Goal: Navigation & Orientation: Find specific page/section

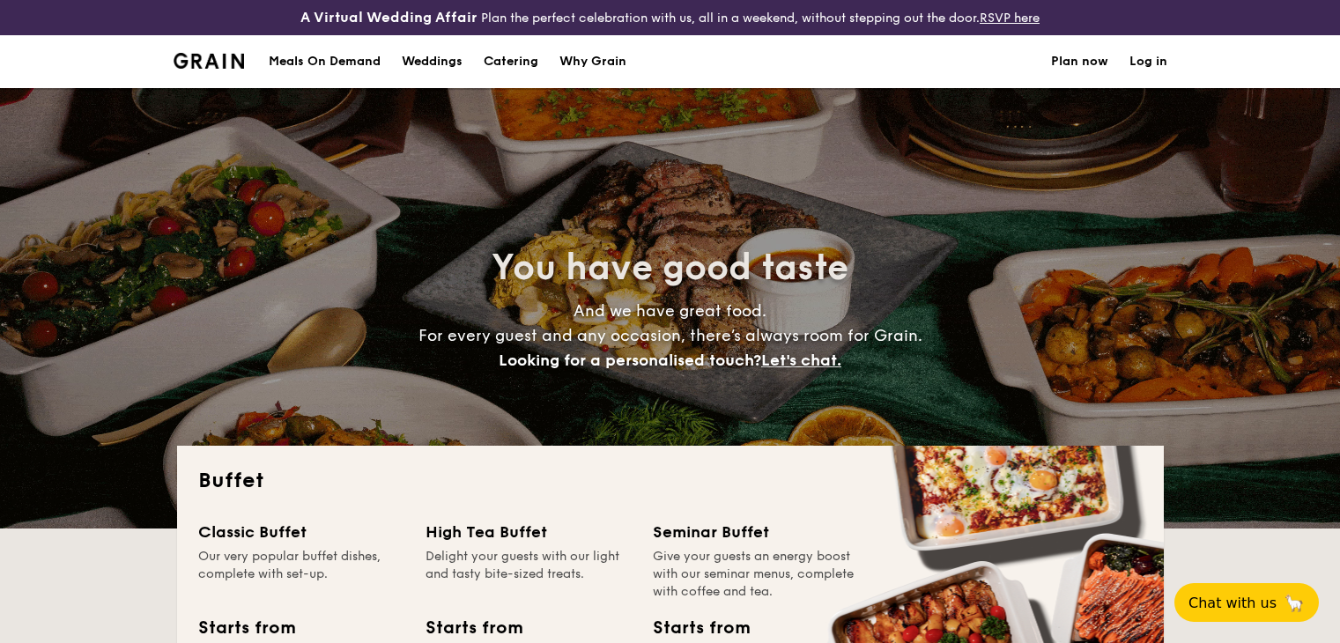
select select
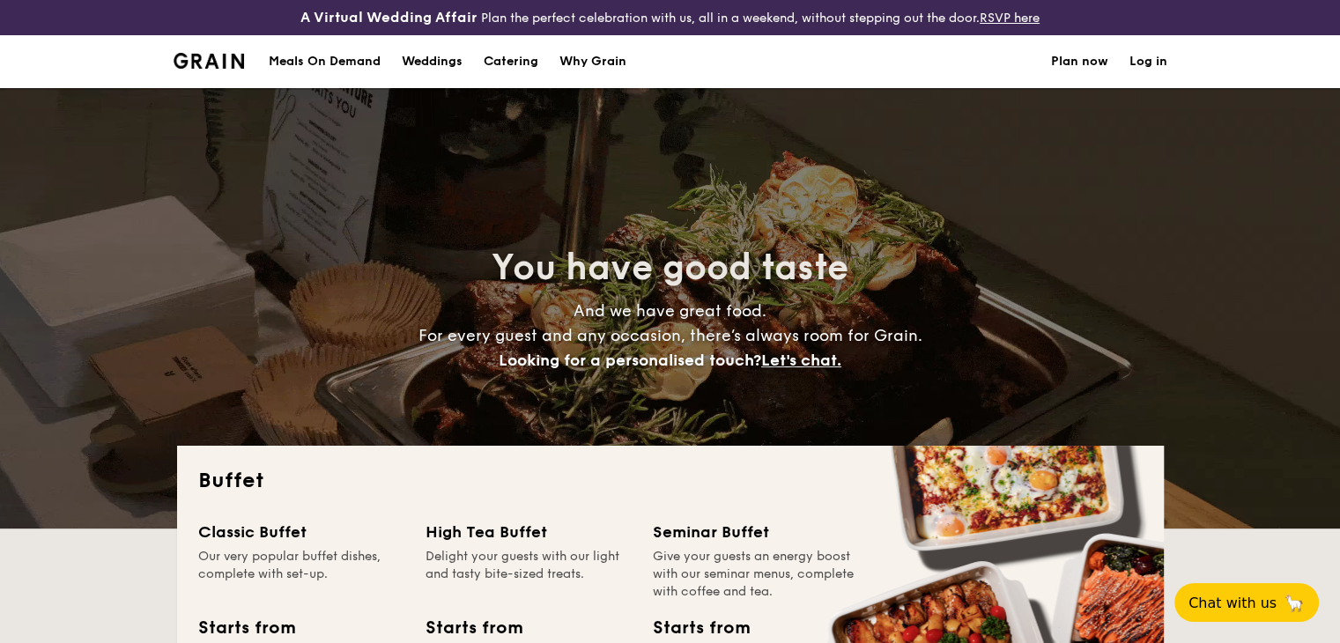
click at [443, 61] on div "Weddings" at bounding box center [432, 61] width 61 height 53
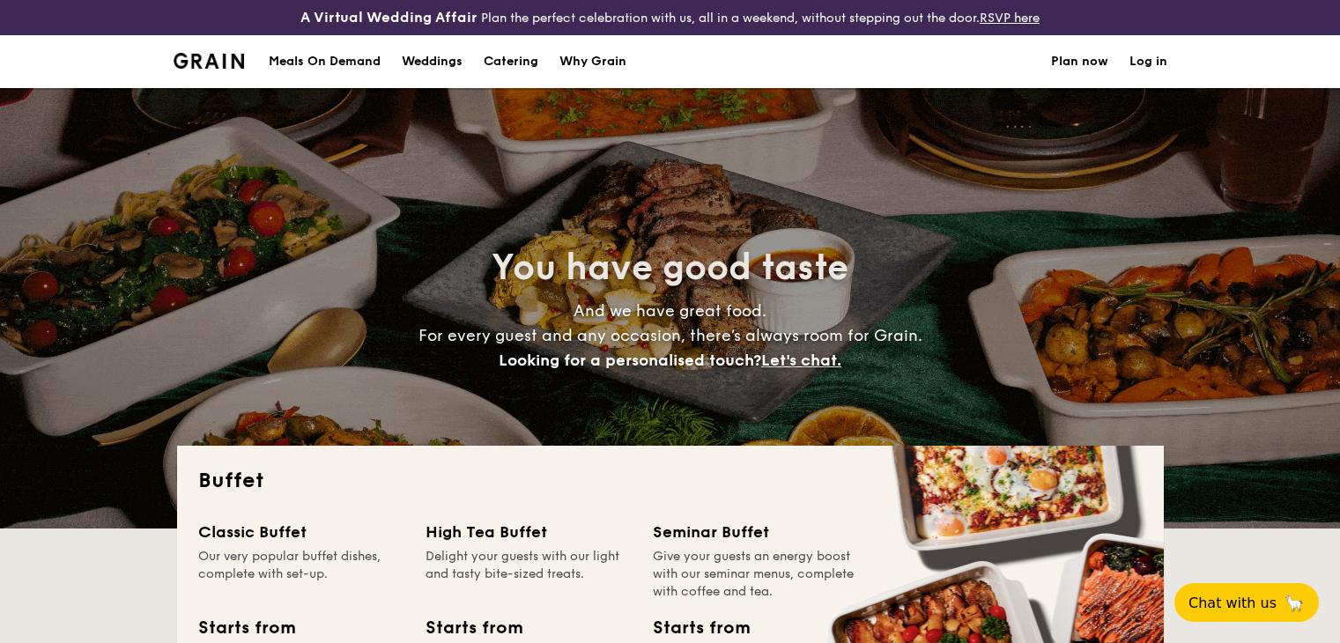
select select
click at [352, 63] on div "Meals On Demand" at bounding box center [325, 61] width 112 height 53
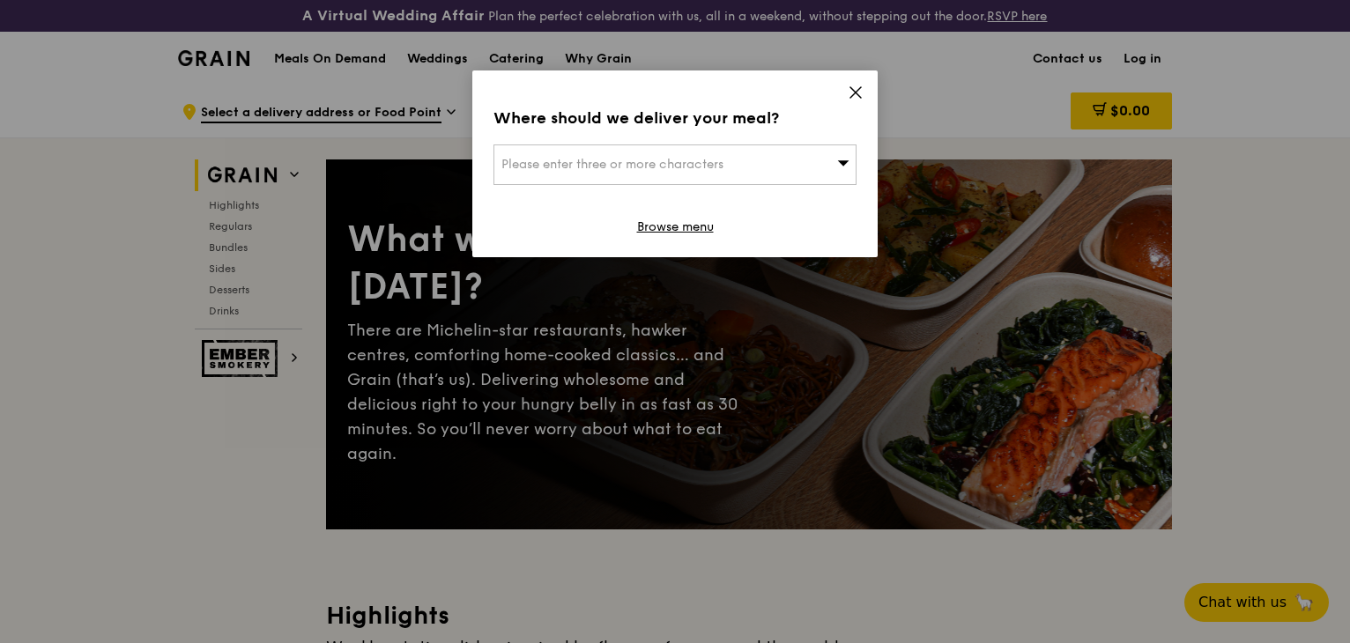
click at [867, 87] on div "Where should we deliver your meal? Please enter three or more characters Browse…" at bounding box center [674, 163] width 405 height 187
click at [853, 100] on icon at bounding box center [856, 93] width 16 height 16
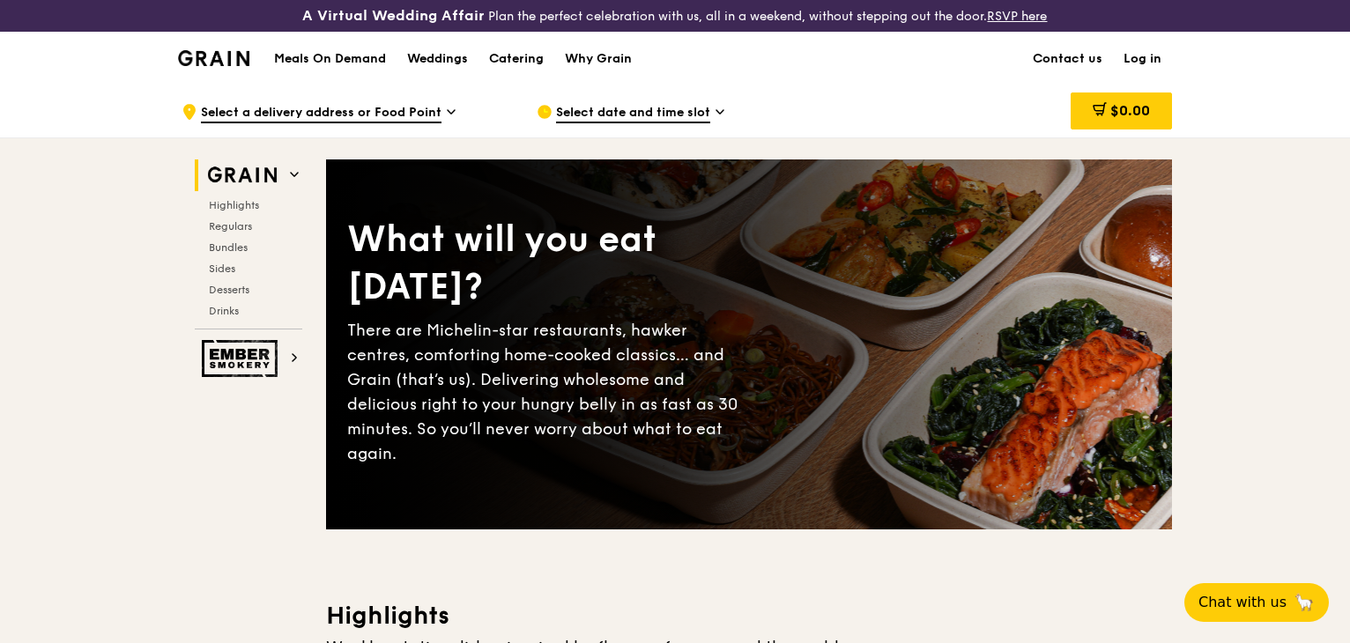
click at [359, 58] on h1 "Meals On Demand" at bounding box center [330, 59] width 112 height 18
click at [462, 57] on div "Weddings" at bounding box center [437, 59] width 61 height 53
